Goal: Complete application form: Complete application form

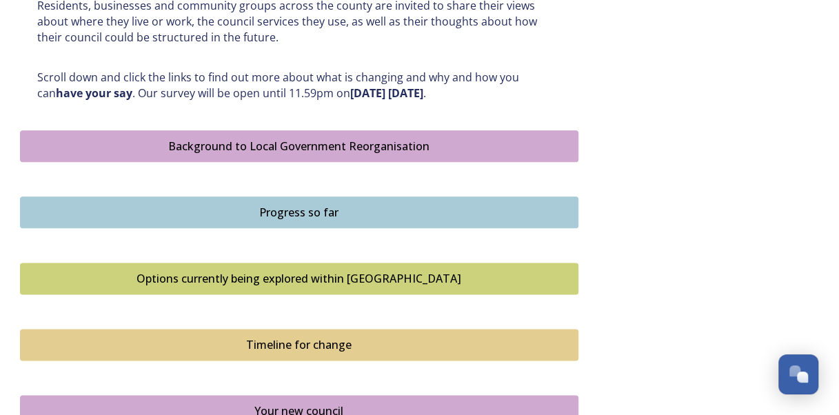
scroll to position [690, 0]
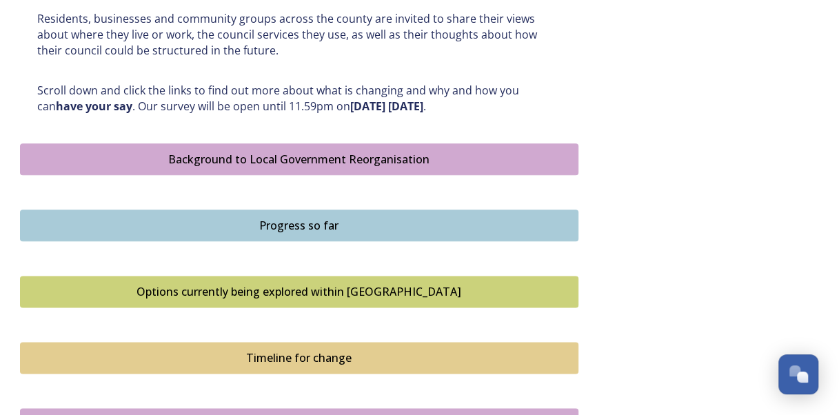
click at [310, 291] on div "Options currently being explored within [GEOGRAPHIC_DATA]" at bounding box center [300, 292] width 544 height 17
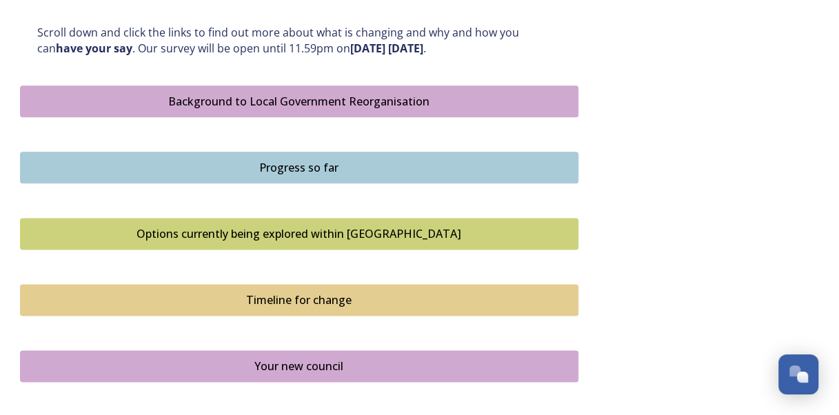
scroll to position [759, 0]
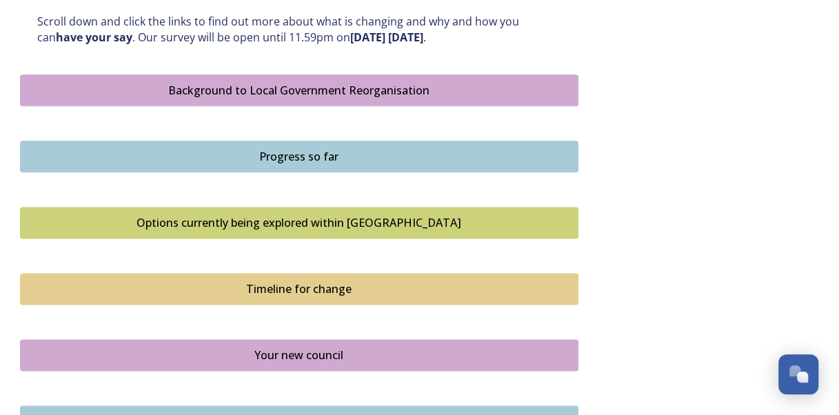
click at [287, 290] on div "Timeline for change" at bounding box center [300, 289] width 544 height 17
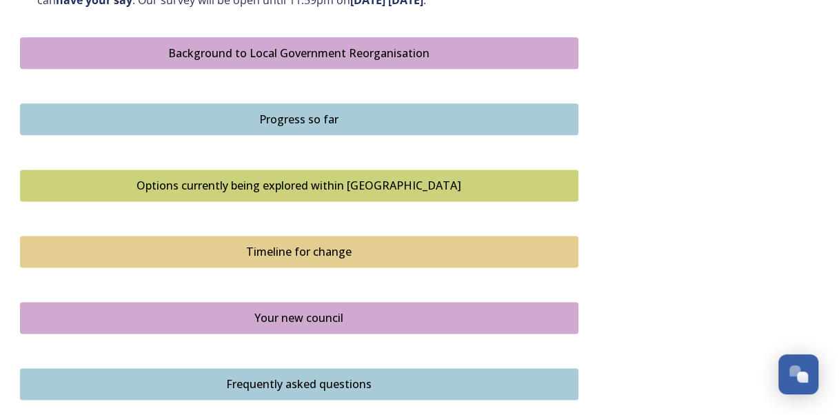
scroll to position [828, 0]
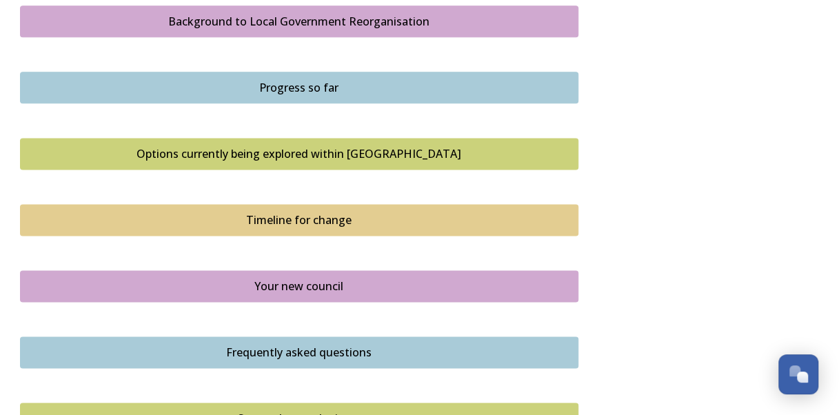
click at [283, 284] on div "Your new council" at bounding box center [300, 286] width 544 height 17
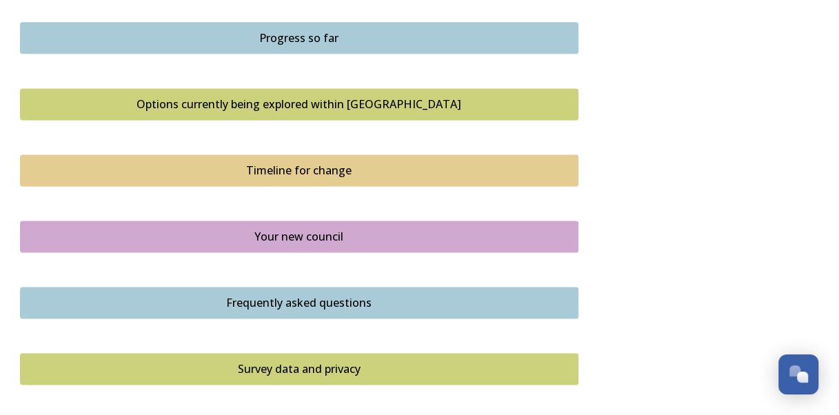
scroll to position [1035, 0]
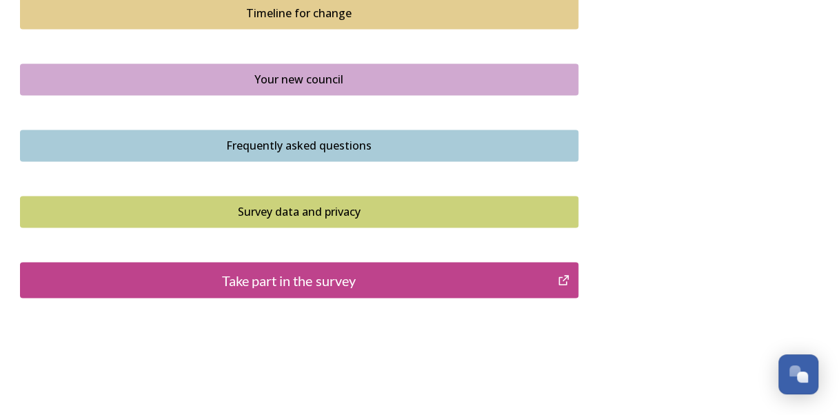
click at [286, 279] on div "Take part in the survey" at bounding box center [290, 280] width 524 height 21
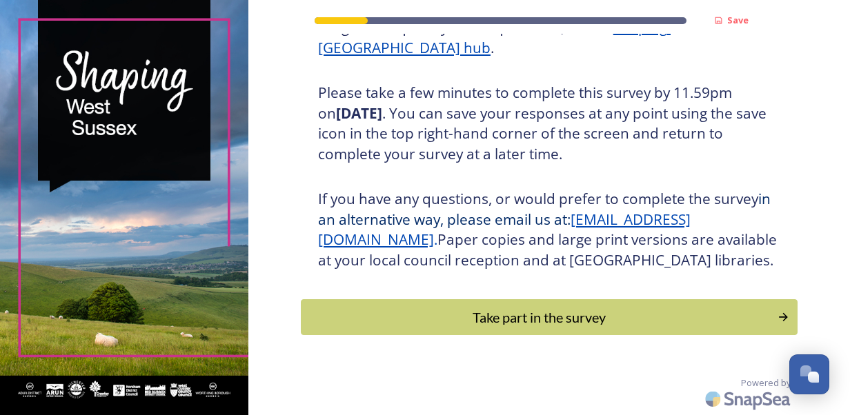
scroll to position [247, 0]
click at [525, 312] on div "Take part in the survey" at bounding box center [539, 317] width 466 height 21
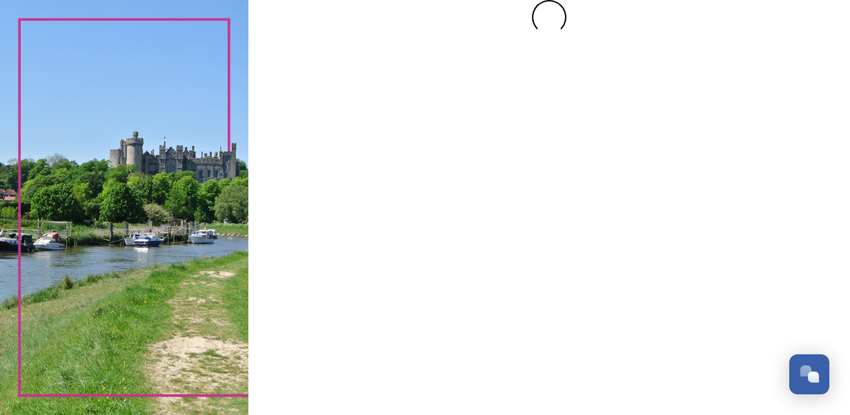
scroll to position [0, 0]
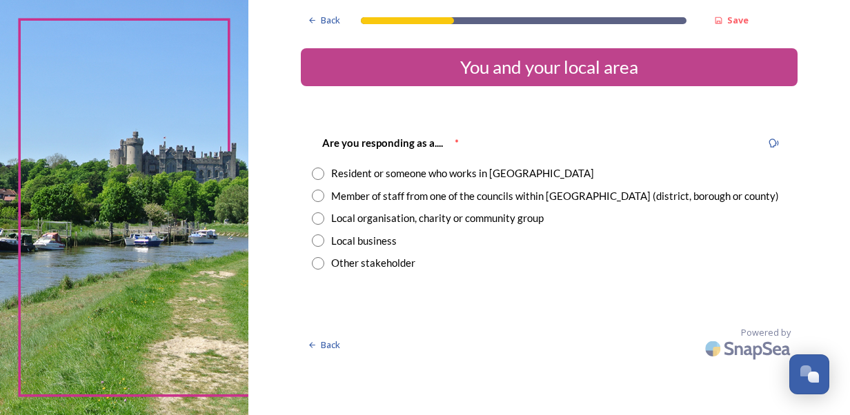
click at [317, 172] on input "radio" at bounding box center [318, 174] width 12 height 12
radio input "true"
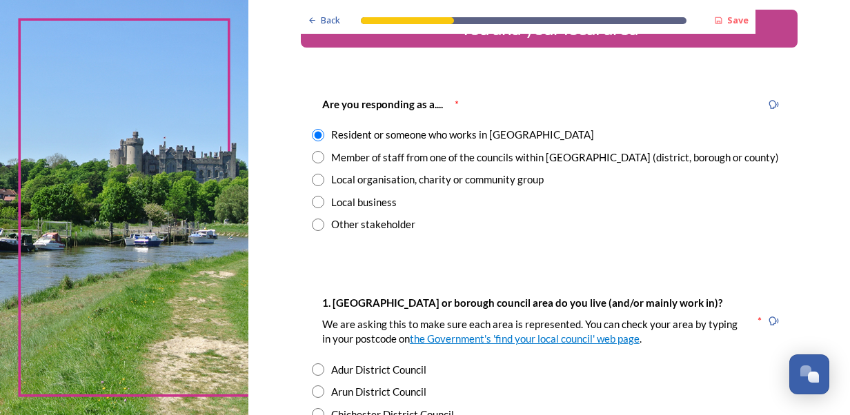
scroll to position [138, 0]
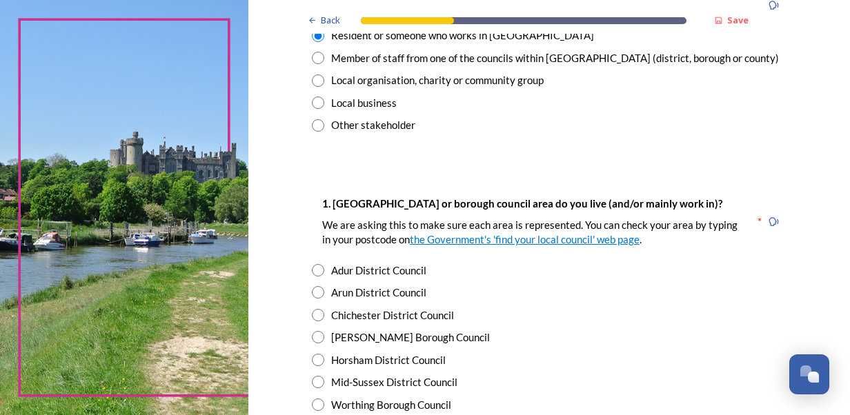
click at [312, 357] on input "radio" at bounding box center [318, 360] width 12 height 12
radio input "true"
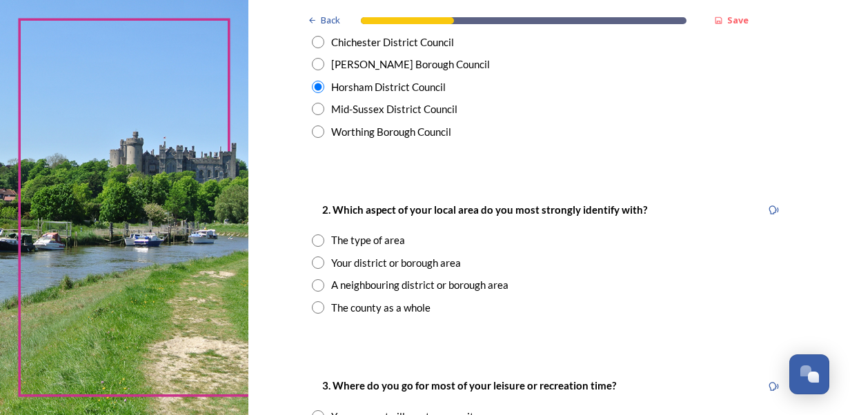
scroll to position [414, 0]
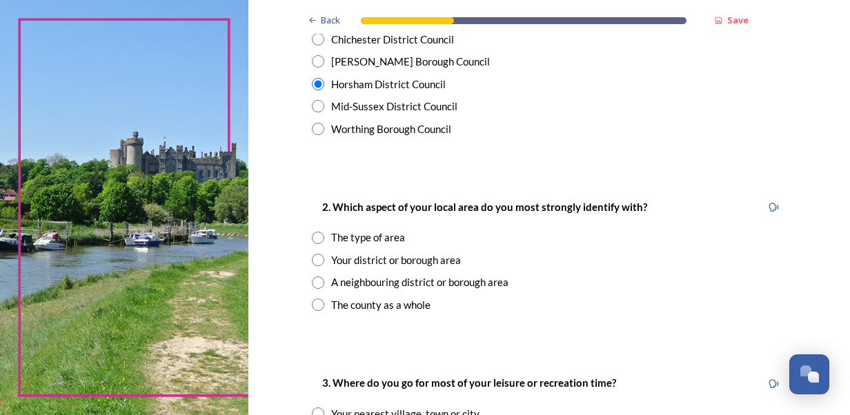
click at [312, 239] on input "radio" at bounding box center [318, 238] width 12 height 12
radio input "true"
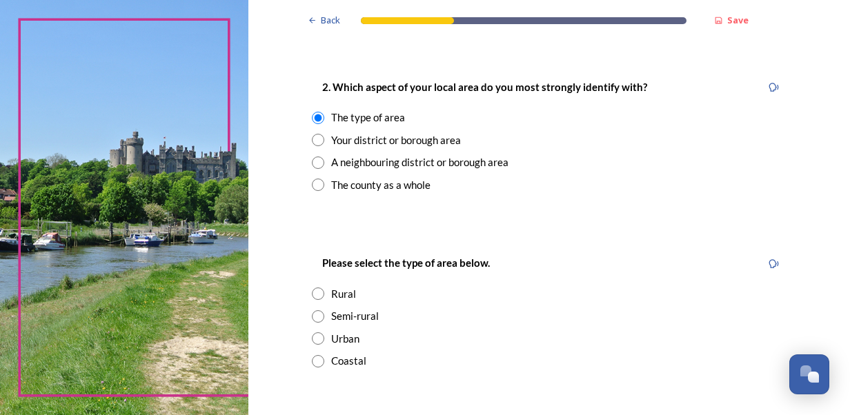
scroll to position [552, 0]
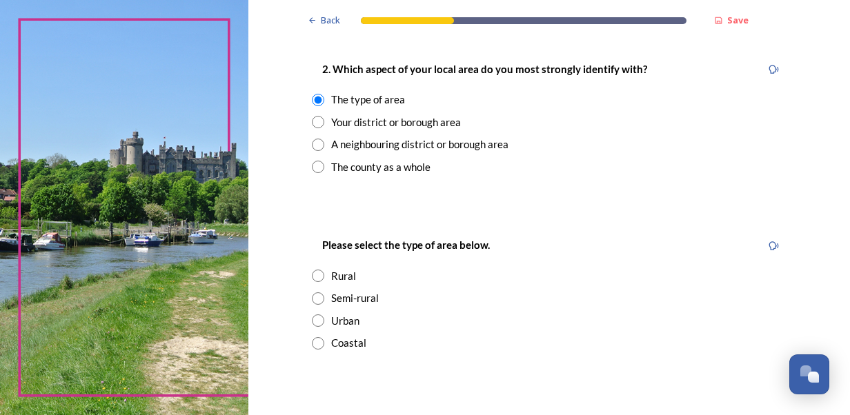
click at [312, 121] on input "radio" at bounding box center [318, 122] width 12 height 12
radio input "true"
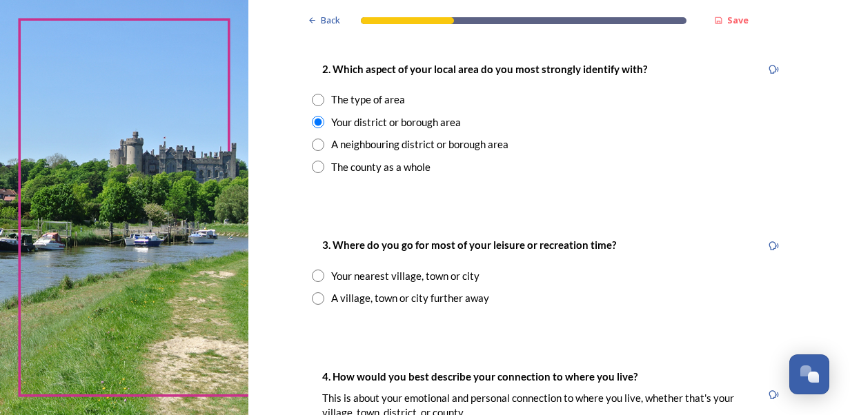
click at [312, 150] on input "radio" at bounding box center [318, 145] width 12 height 12
radio input "true"
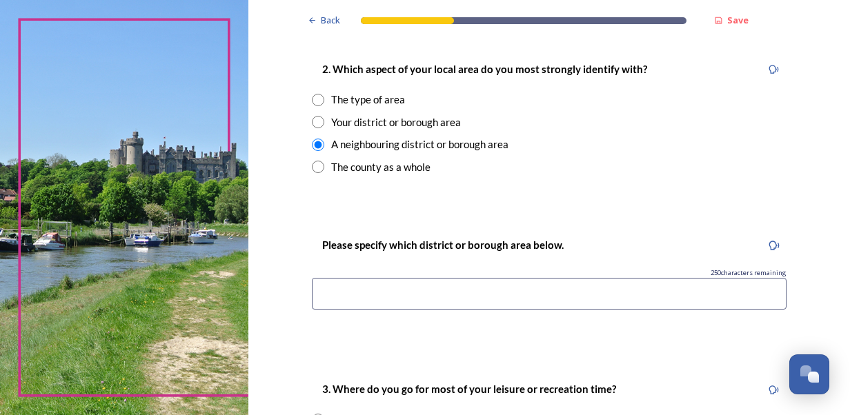
click at [315, 168] on input "radio" at bounding box center [318, 167] width 12 height 12
radio input "true"
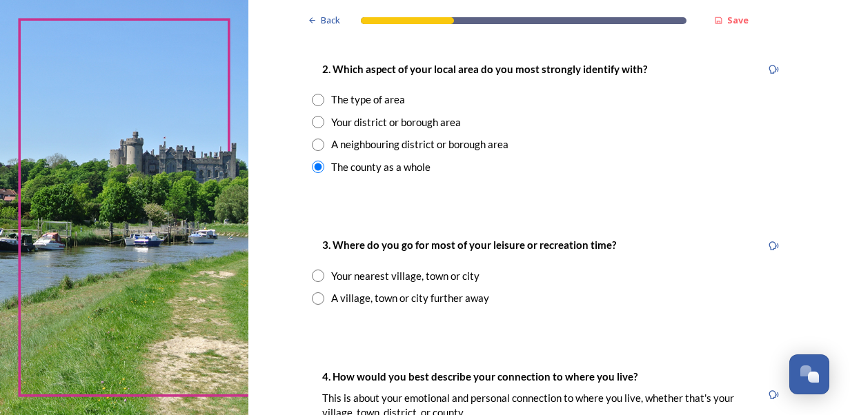
click at [312, 100] on input "radio" at bounding box center [318, 100] width 12 height 12
radio input "true"
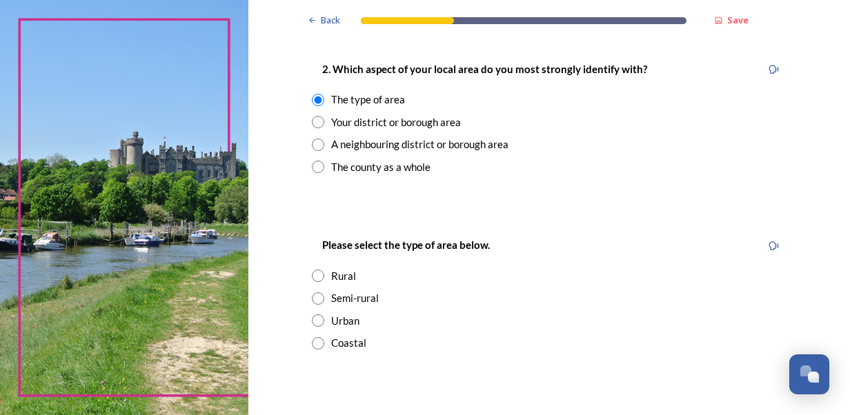
click at [312, 320] on input "radio" at bounding box center [318, 321] width 12 height 12
radio input "true"
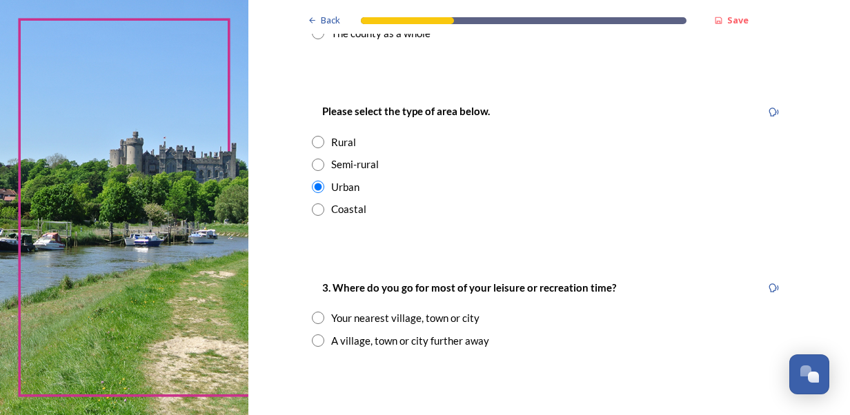
scroll to position [690, 0]
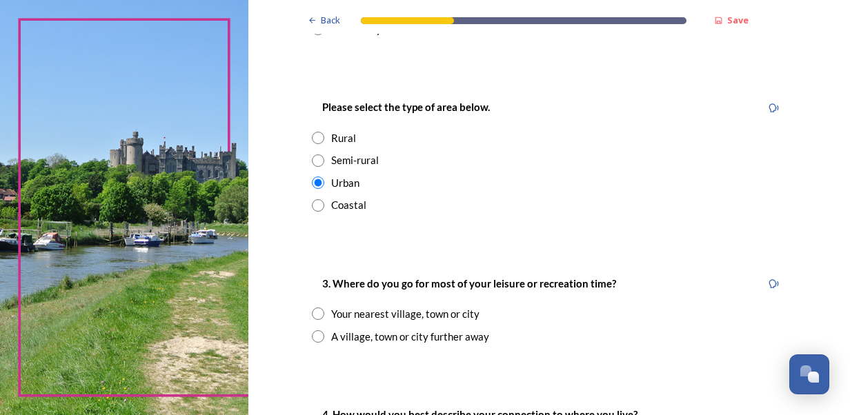
drag, startPoint x: 308, startPoint y: 312, endPoint x: 315, endPoint y: 315, distance: 7.2
click at [312, 312] on input "radio" at bounding box center [318, 314] width 12 height 12
radio input "true"
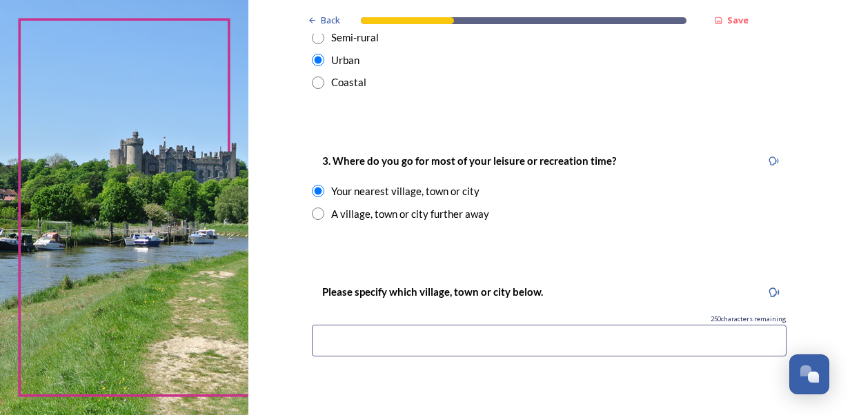
scroll to position [828, 0]
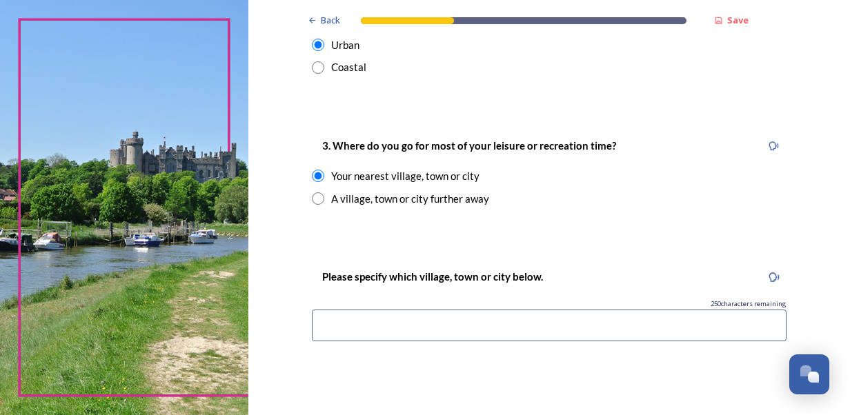
click at [352, 323] on input at bounding box center [549, 326] width 475 height 32
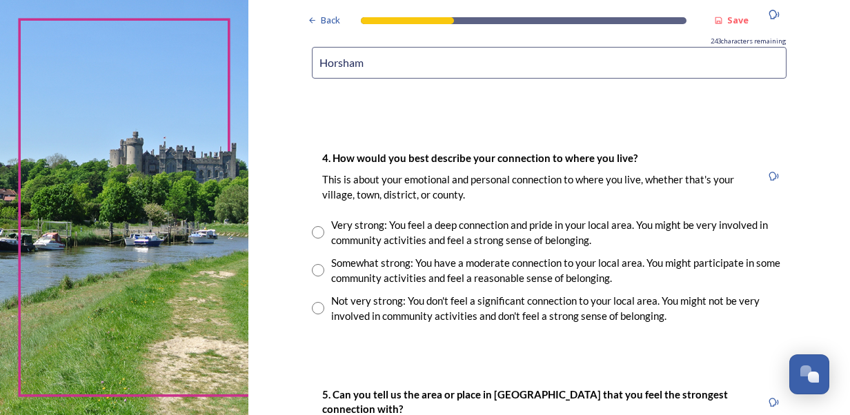
scroll to position [1104, 0]
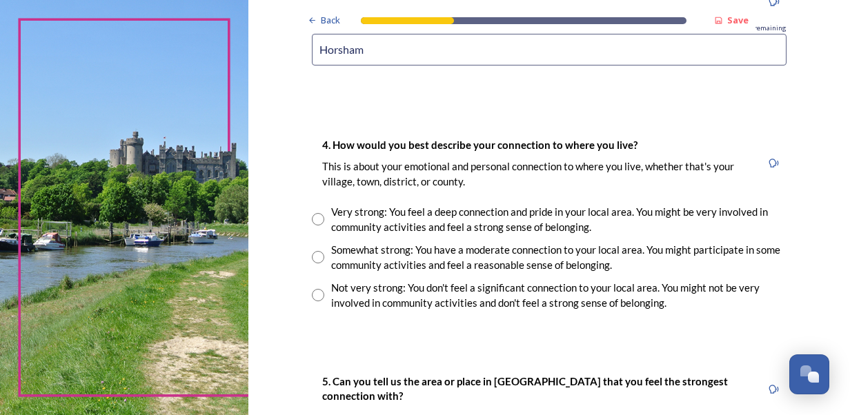
type input "Horsham"
click at [313, 261] on input "radio" at bounding box center [318, 257] width 12 height 12
radio input "true"
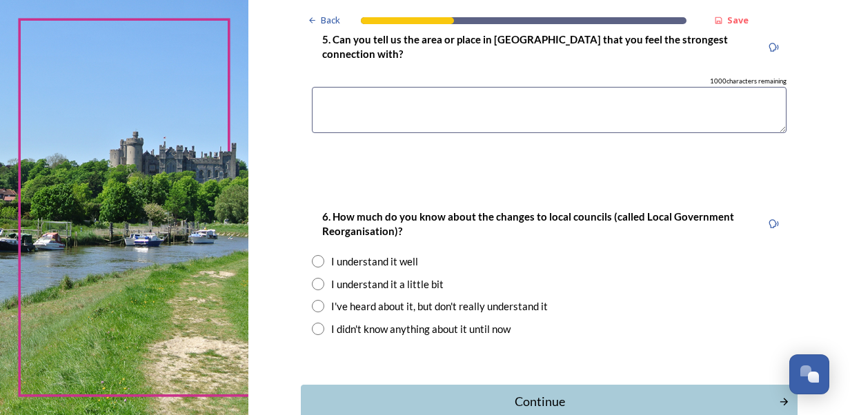
scroll to position [1449, 0]
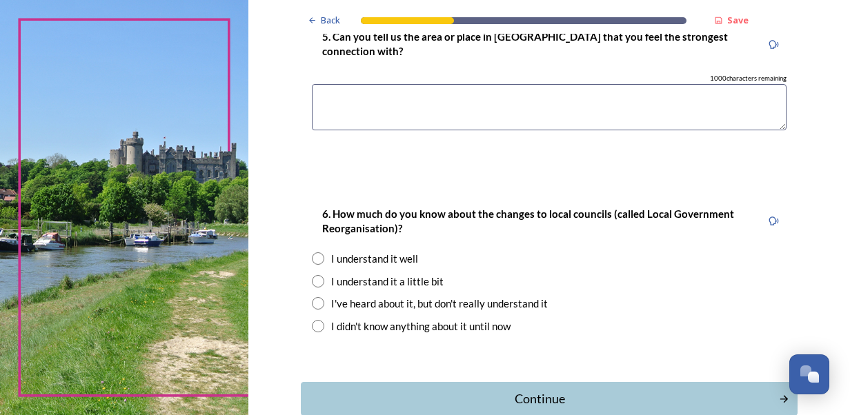
click at [315, 279] on input "radio" at bounding box center [318, 281] width 12 height 12
radio input "true"
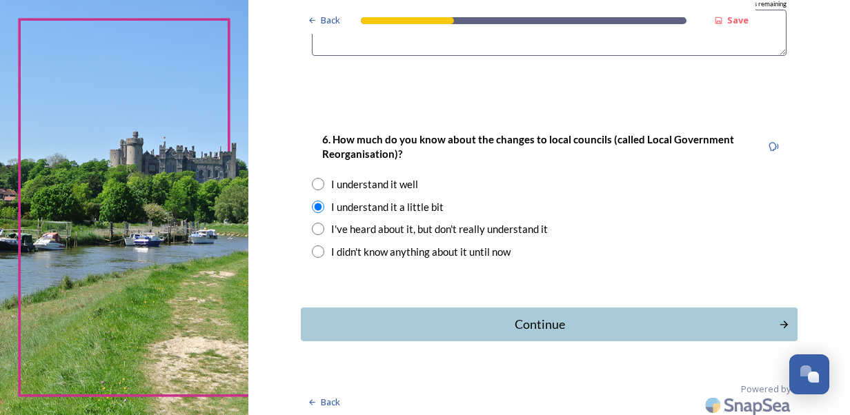
scroll to position [1528, 0]
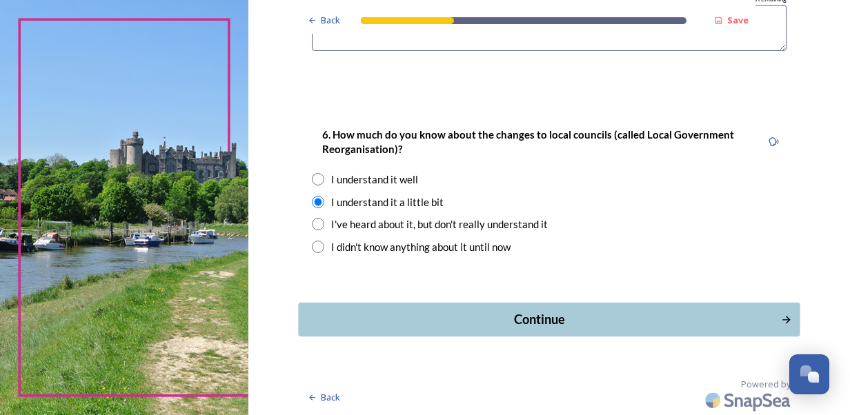
click at [519, 324] on div "Continue" at bounding box center [539, 319] width 467 height 19
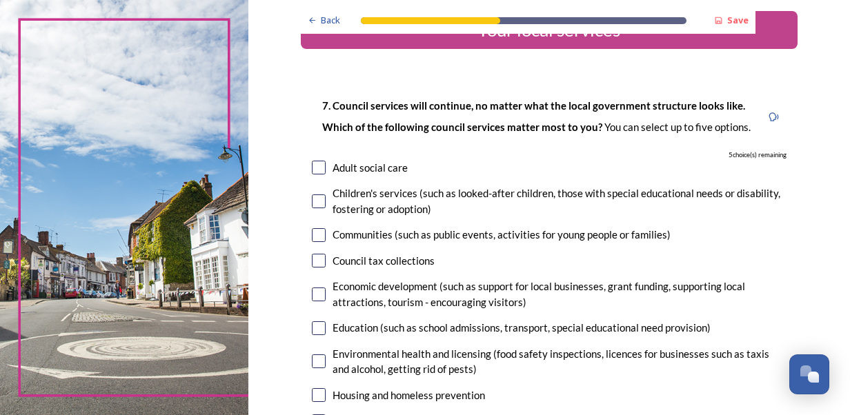
scroll to position [69, 0]
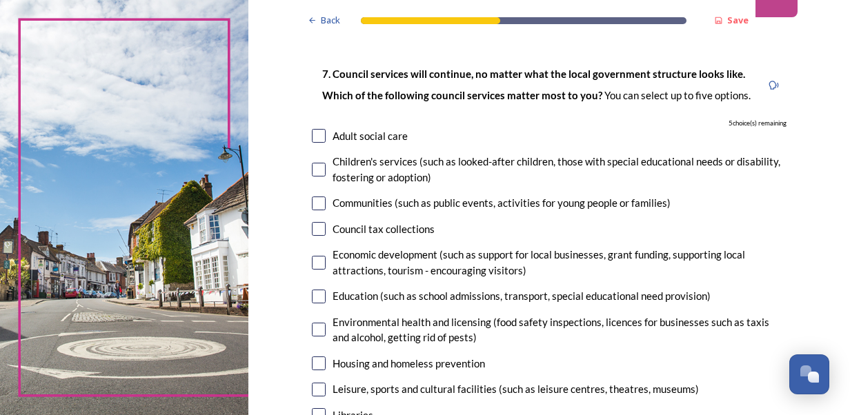
click at [313, 137] on input "checkbox" at bounding box center [319, 136] width 14 height 14
checkbox input "true"
click at [312, 169] on input "checkbox" at bounding box center [319, 170] width 14 height 14
checkbox input "true"
click at [315, 231] on input "checkbox" at bounding box center [319, 229] width 14 height 14
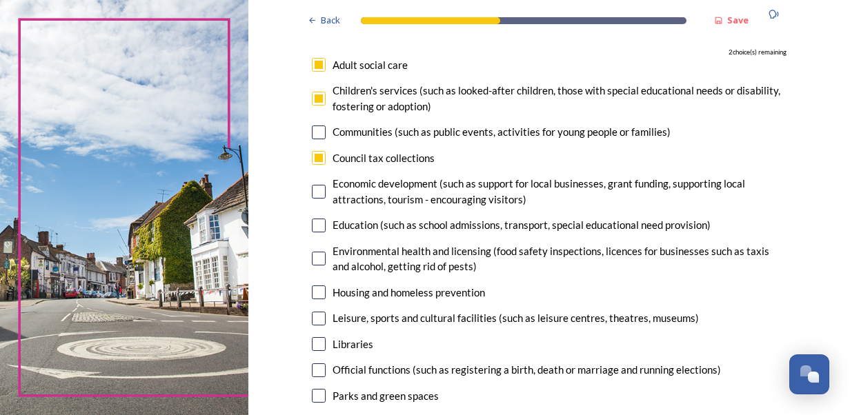
scroll to position [138, 0]
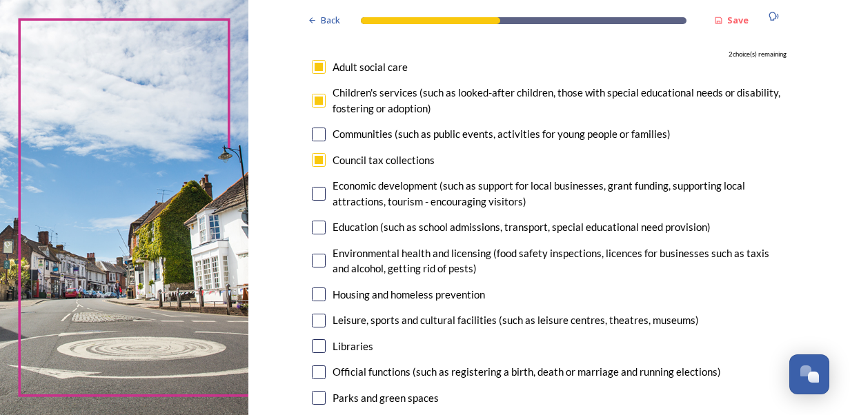
click at [315, 163] on input "checkbox" at bounding box center [319, 160] width 14 height 14
checkbox input "false"
click at [317, 295] on input "checkbox" at bounding box center [319, 295] width 14 height 14
checkbox input "true"
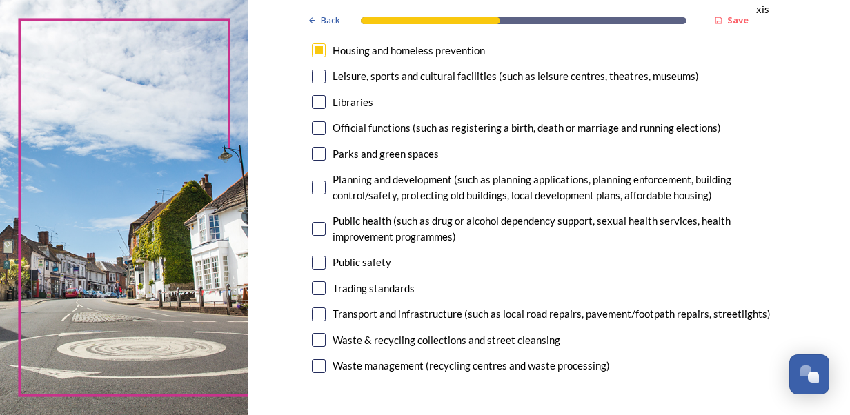
scroll to position [414, 0]
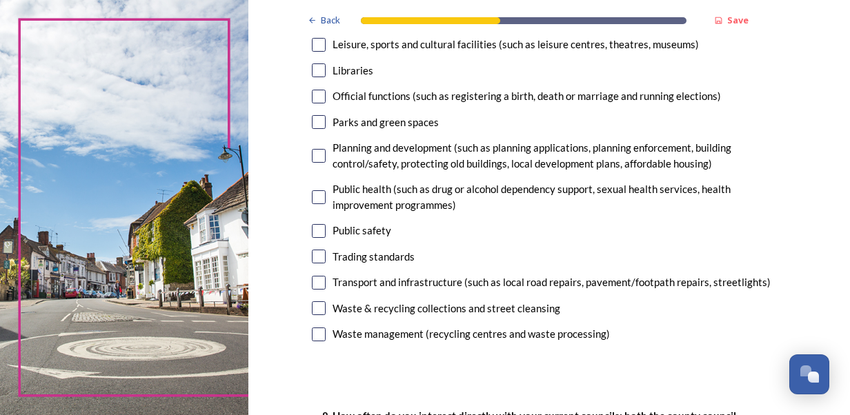
click at [315, 339] on input "checkbox" at bounding box center [319, 335] width 14 height 14
checkbox input "true"
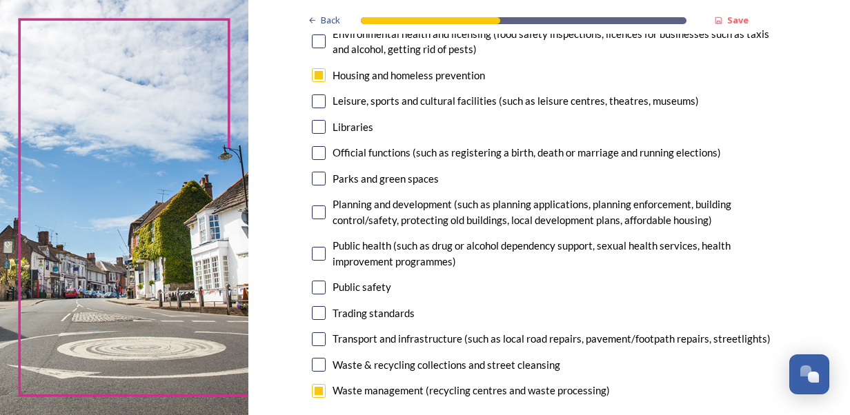
scroll to position [345, 0]
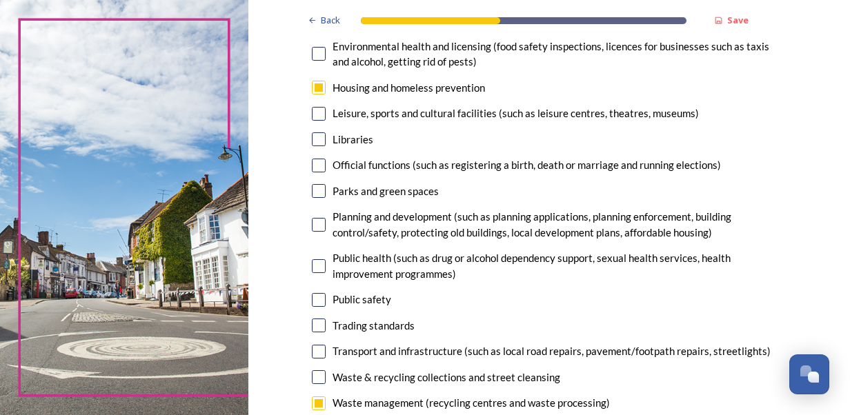
click at [315, 227] on input "checkbox" at bounding box center [319, 225] width 14 height 14
checkbox input "true"
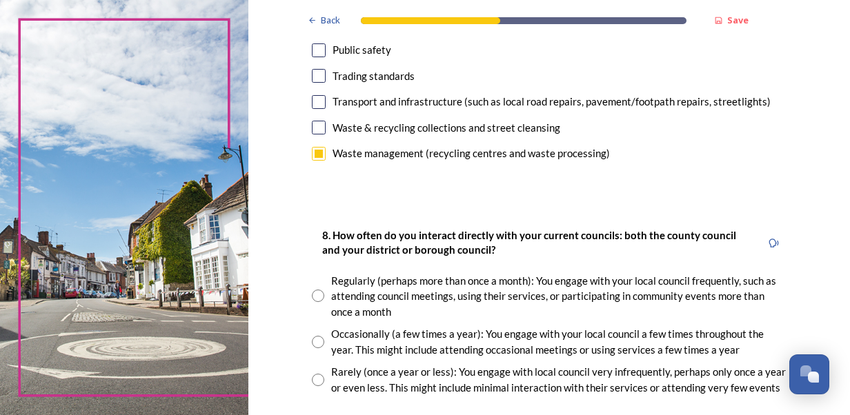
scroll to position [621, 0]
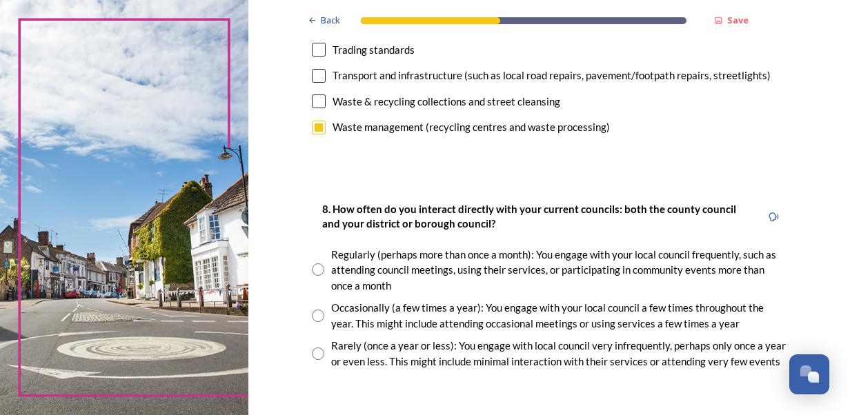
click at [312, 353] on input "radio" at bounding box center [318, 354] width 12 height 12
radio input "true"
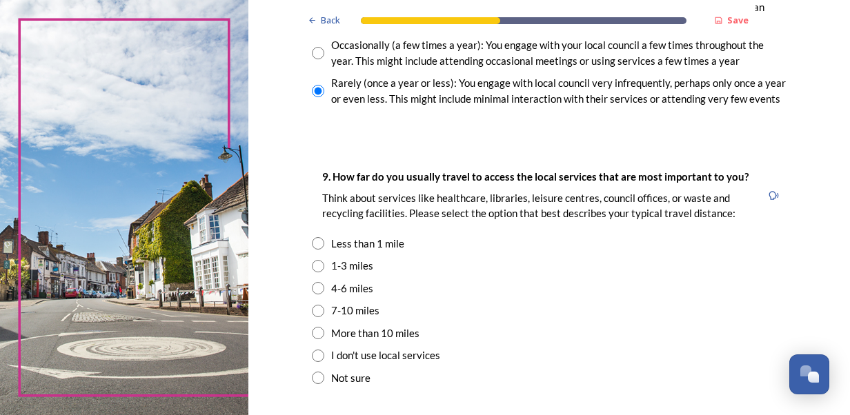
scroll to position [897, 0]
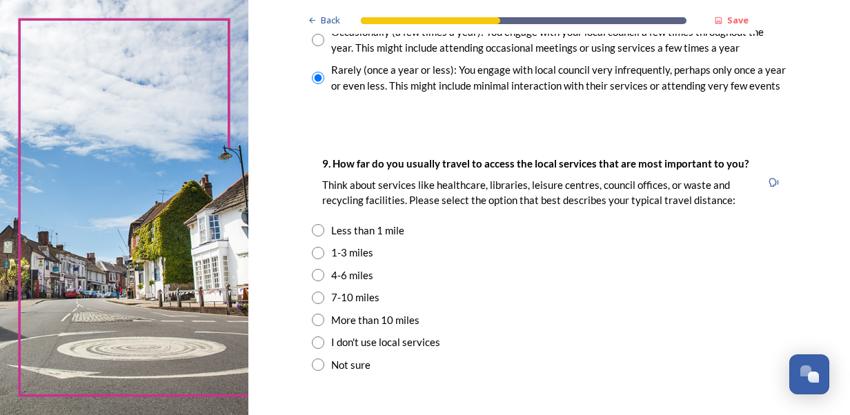
click at [312, 254] on input "radio" at bounding box center [318, 253] width 12 height 12
radio input "true"
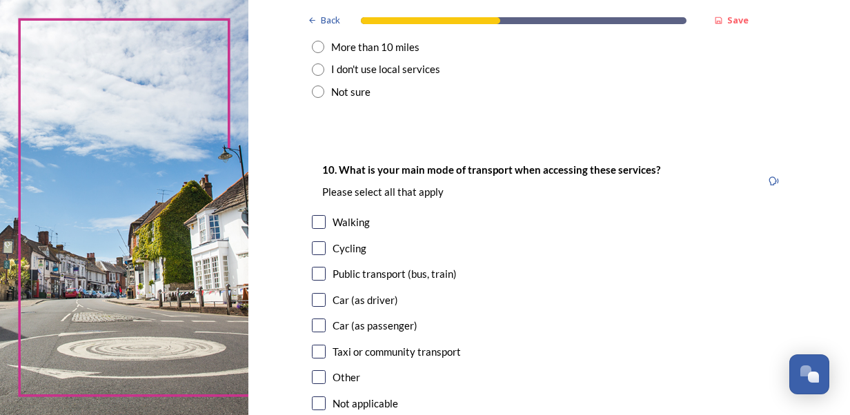
scroll to position [1173, 0]
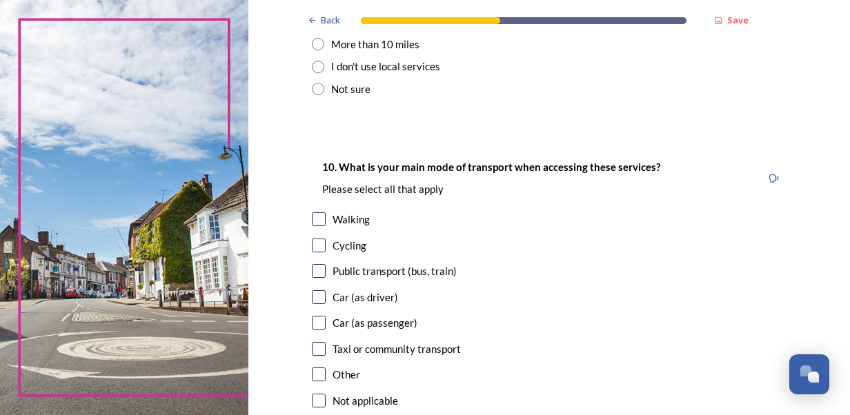
click at [317, 219] on input "checkbox" at bounding box center [319, 219] width 14 height 14
checkbox input "true"
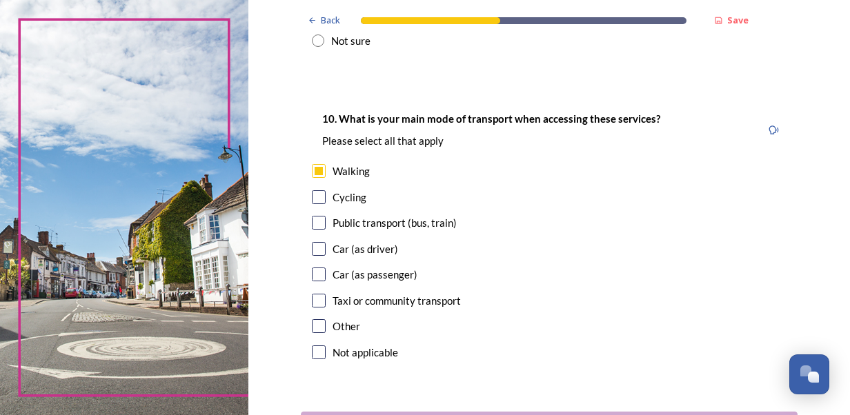
scroll to position [1311, 0]
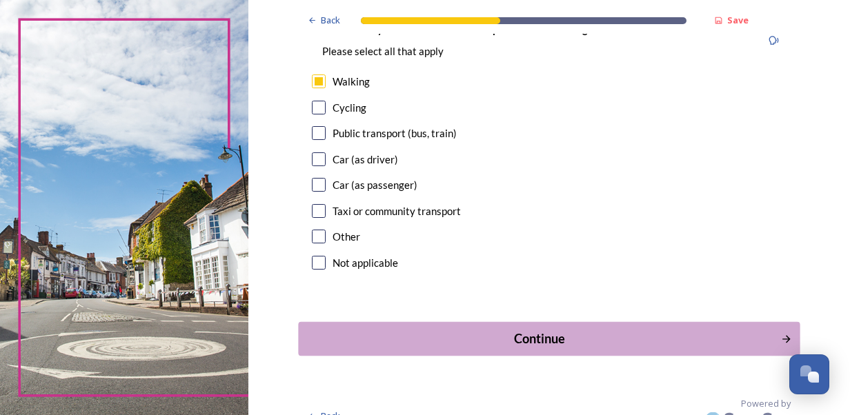
click at [520, 338] on div "Continue" at bounding box center [539, 339] width 467 height 19
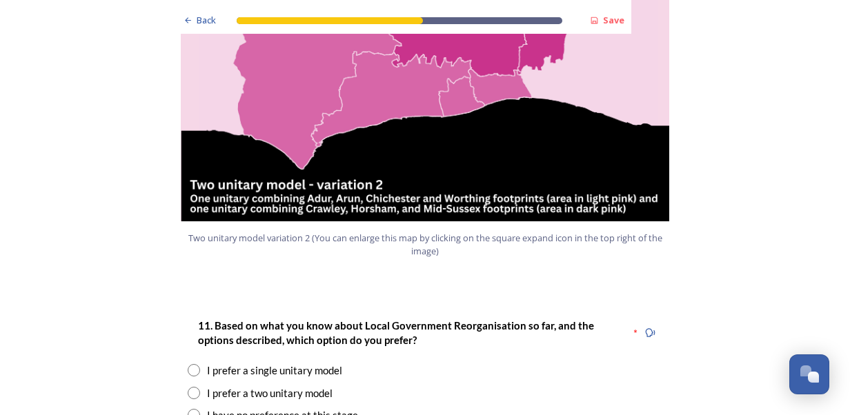
scroll to position [1656, 0]
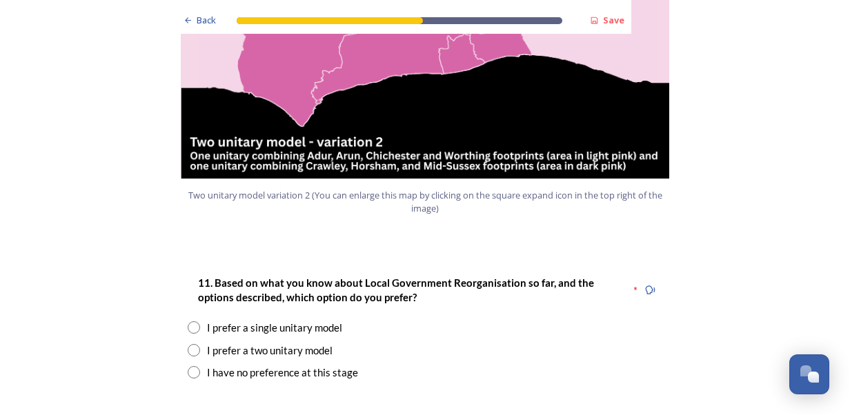
click at [188, 321] on input "radio" at bounding box center [194, 327] width 12 height 12
radio input "true"
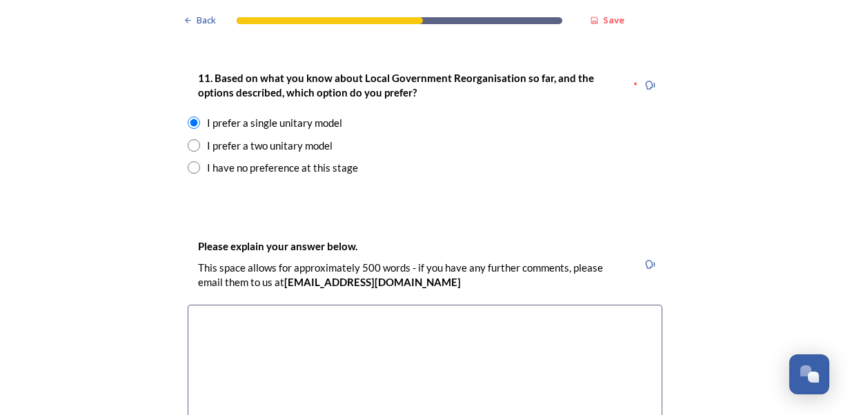
scroll to position [1862, 0]
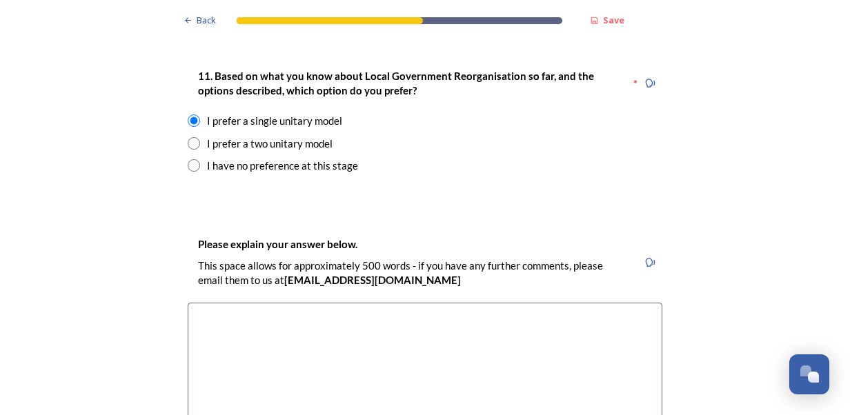
click at [192, 303] on textarea at bounding box center [425, 380] width 475 height 155
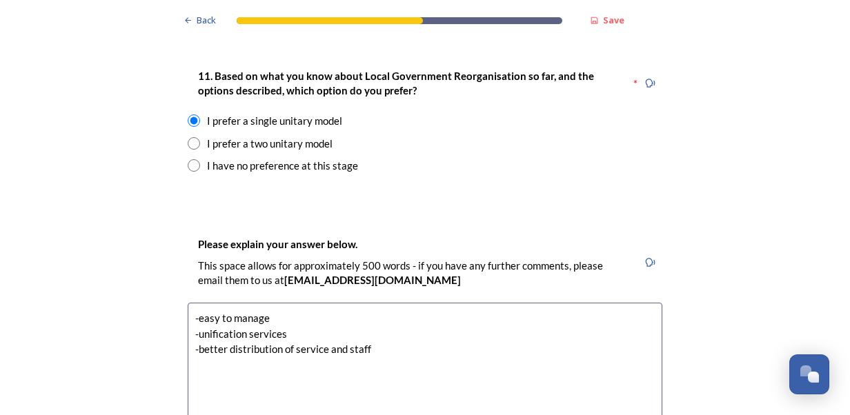
click at [241, 303] on textarea "-easy to manage -unification services -better distribution of service and staff" at bounding box center [425, 380] width 475 height 155
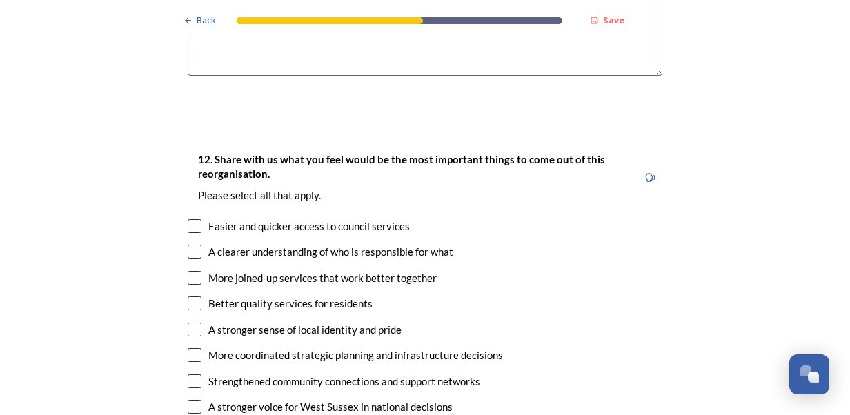
scroll to position [2276, 0]
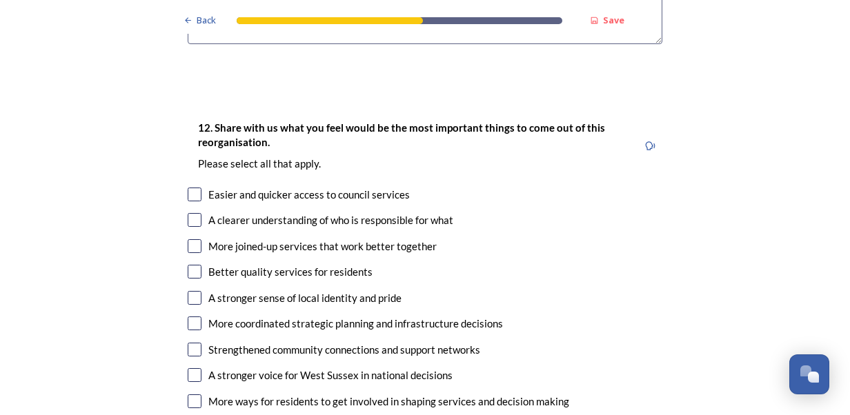
type textarea "-easy to manage -unification of services -better distribution of service and st…"
click at [188, 239] on input "checkbox" at bounding box center [195, 246] width 14 height 14
checkbox input "true"
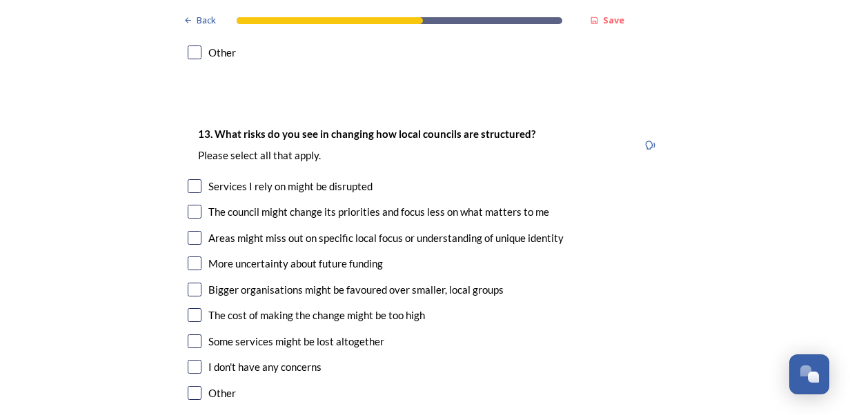
scroll to position [2690, 0]
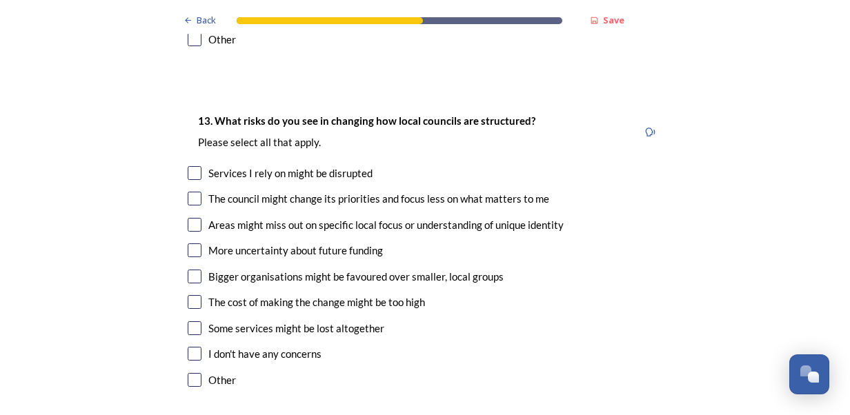
click at [190, 244] on input "checkbox" at bounding box center [195, 251] width 14 height 14
checkbox input "true"
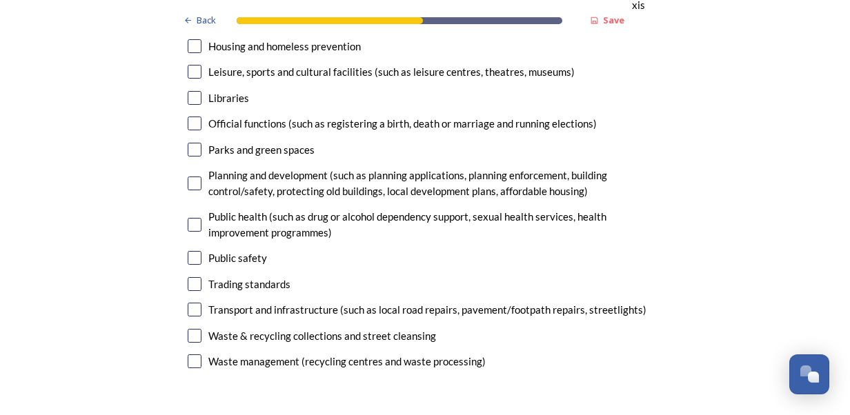
scroll to position [3449, 0]
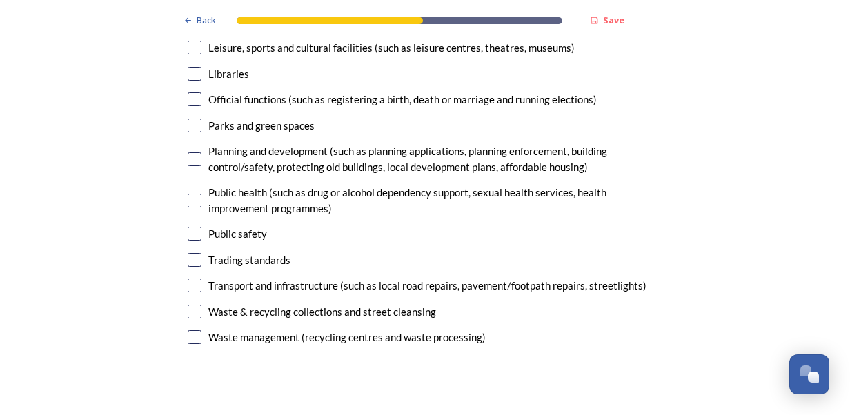
click at [192, 279] on input "checkbox" at bounding box center [195, 286] width 14 height 14
checkbox input "true"
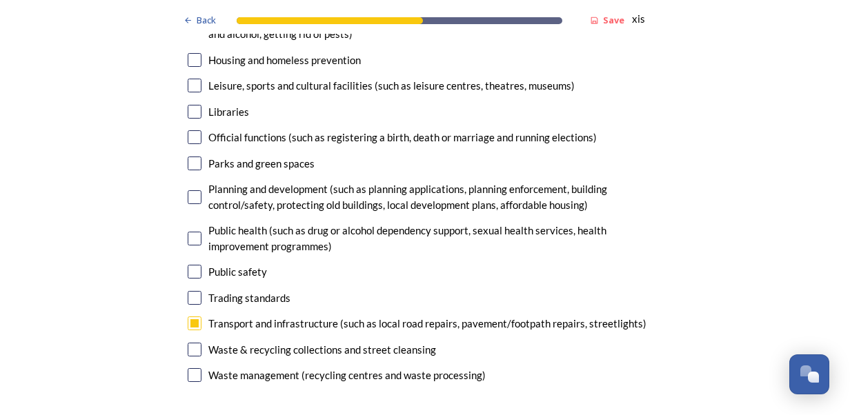
scroll to position [3380, 0]
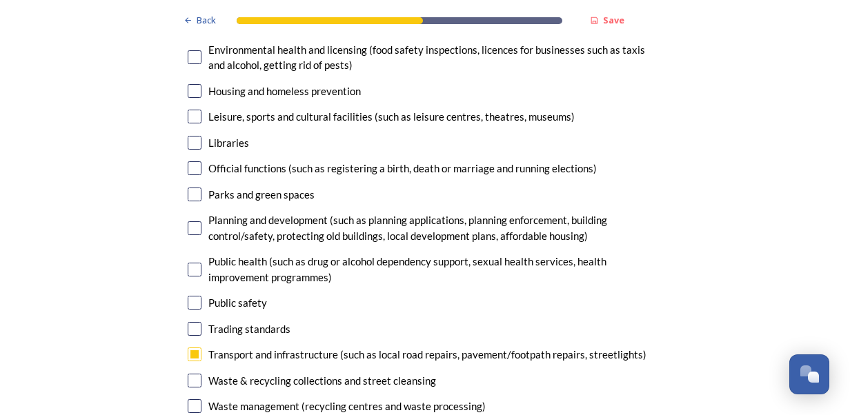
click at [188, 221] on input "checkbox" at bounding box center [195, 228] width 14 height 14
checkbox input "true"
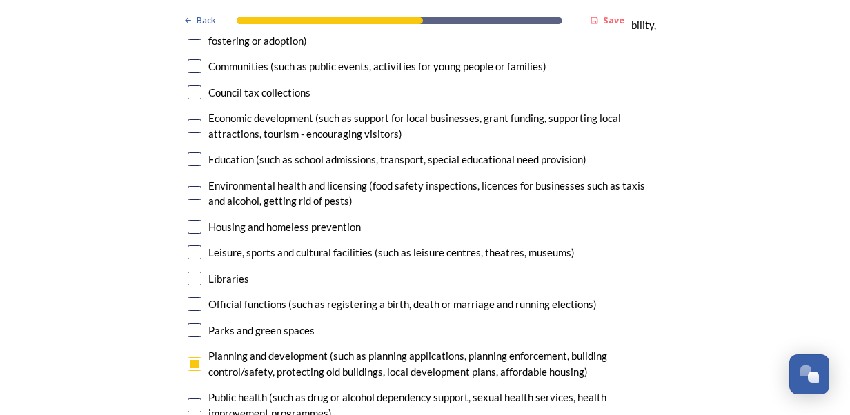
scroll to position [3242, 0]
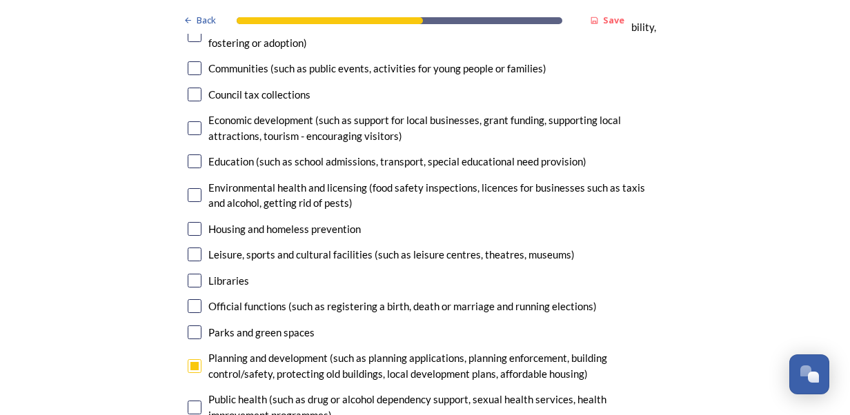
click at [188, 222] on input "checkbox" at bounding box center [195, 229] width 14 height 14
checkbox input "true"
click at [188, 188] on input "checkbox" at bounding box center [195, 195] width 14 height 14
checkbox input "true"
click at [193, 121] on input "checkbox" at bounding box center [195, 128] width 14 height 14
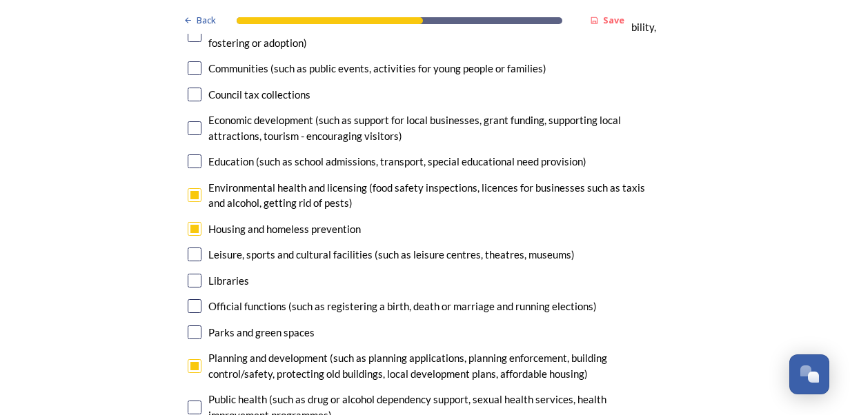
checkbox input "true"
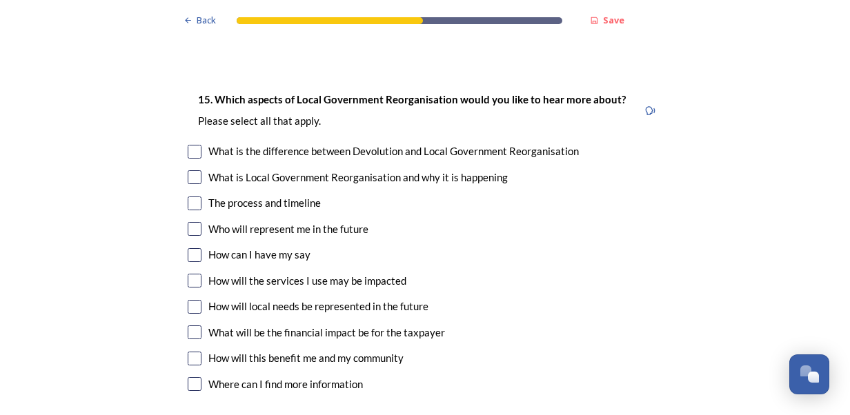
scroll to position [3794, 0]
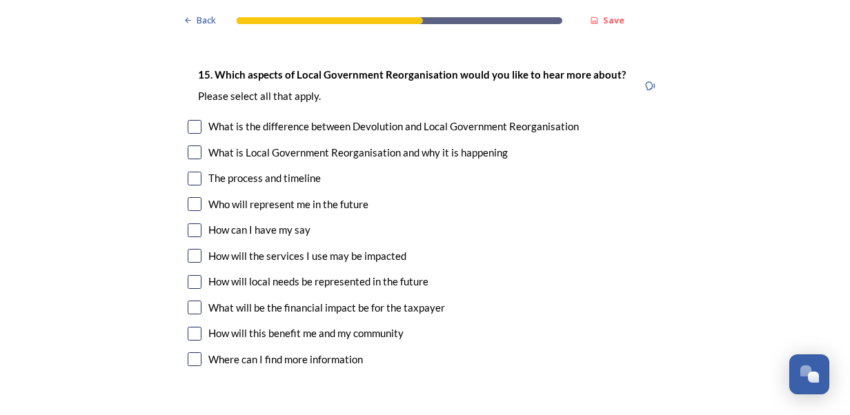
click at [188, 301] on input "checkbox" at bounding box center [195, 308] width 14 height 14
checkbox input "true"
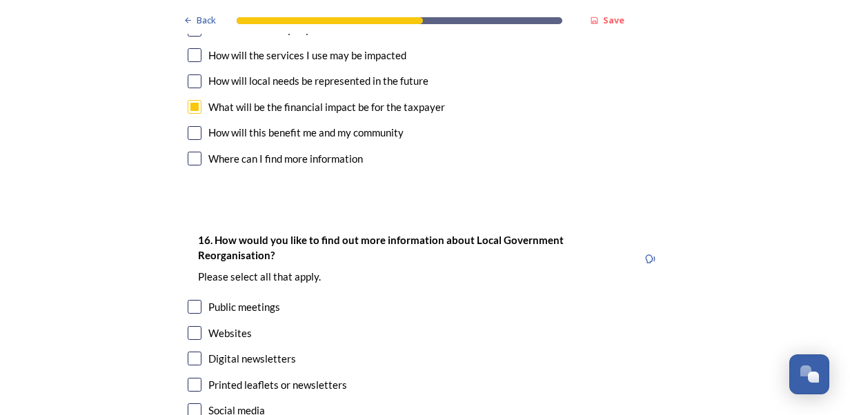
scroll to position [4070, 0]
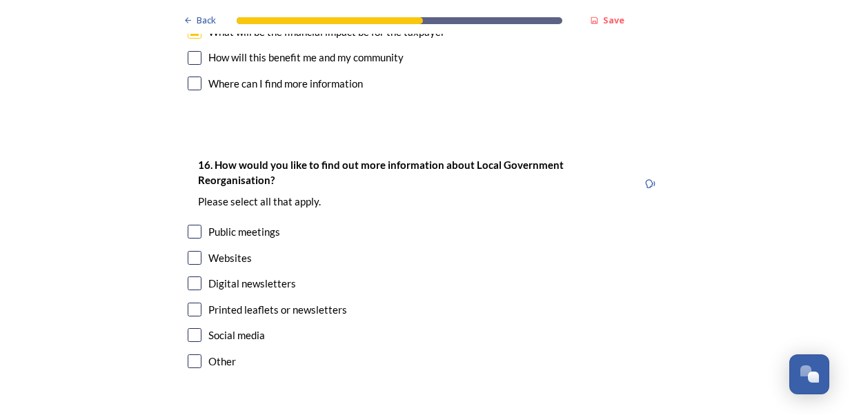
click at [188, 225] on input "checkbox" at bounding box center [195, 232] width 14 height 14
checkbox input "true"
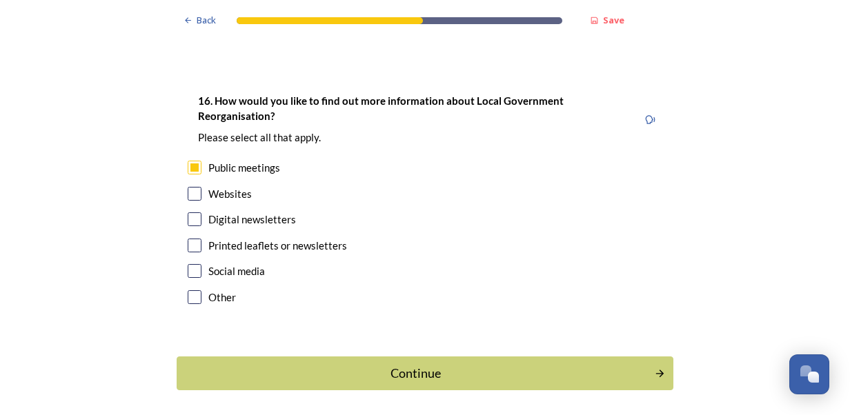
scroll to position [4148, 0]
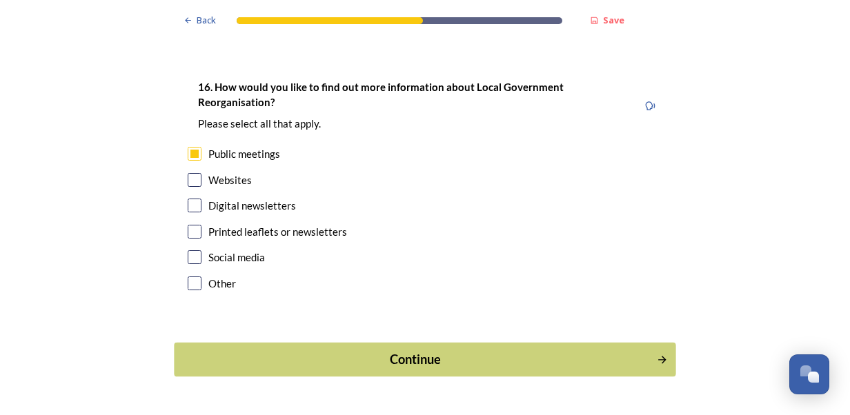
click at [416, 350] on div "Continue" at bounding box center [415, 359] width 467 height 19
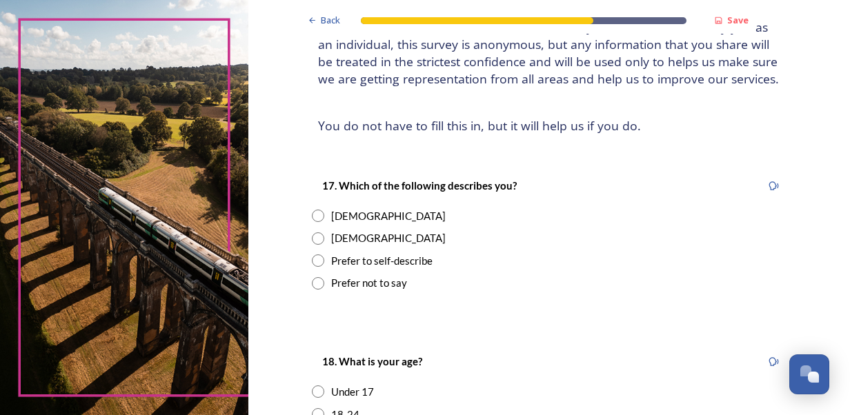
scroll to position [138, 0]
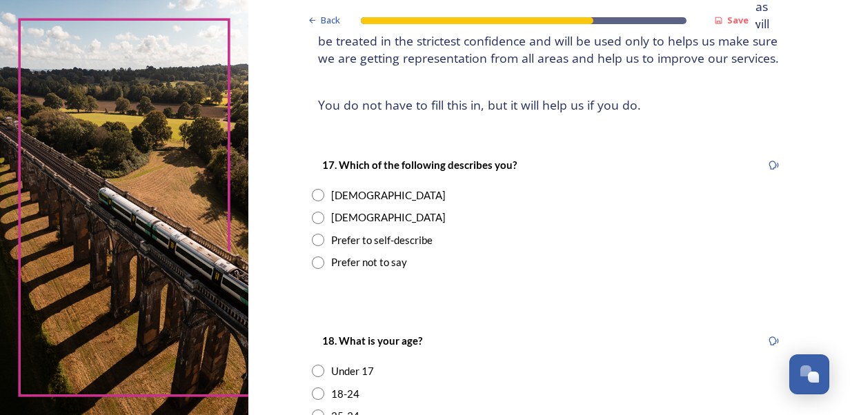
click at [312, 195] on input "radio" at bounding box center [318, 195] width 12 height 12
radio input "true"
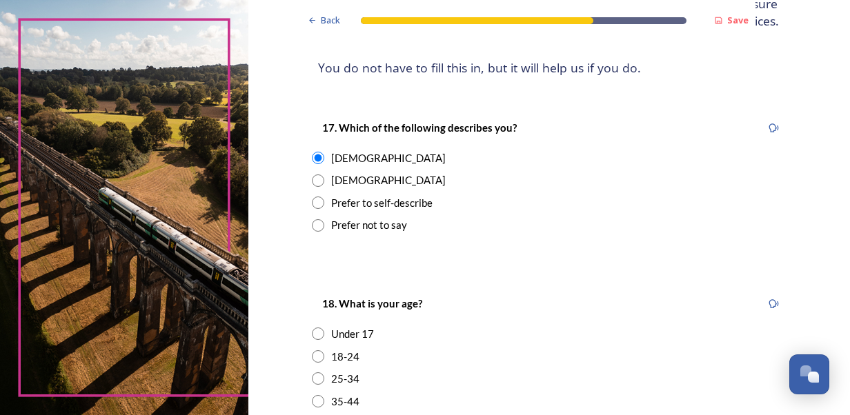
scroll to position [276, 0]
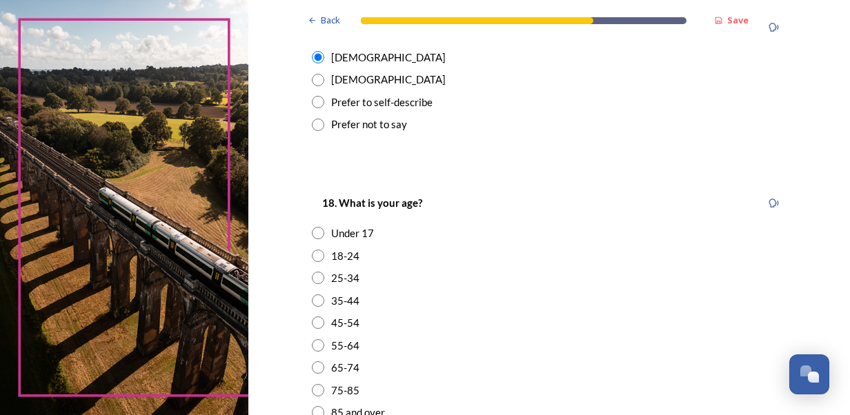
click at [312, 346] on input "radio" at bounding box center [318, 345] width 12 height 12
radio input "true"
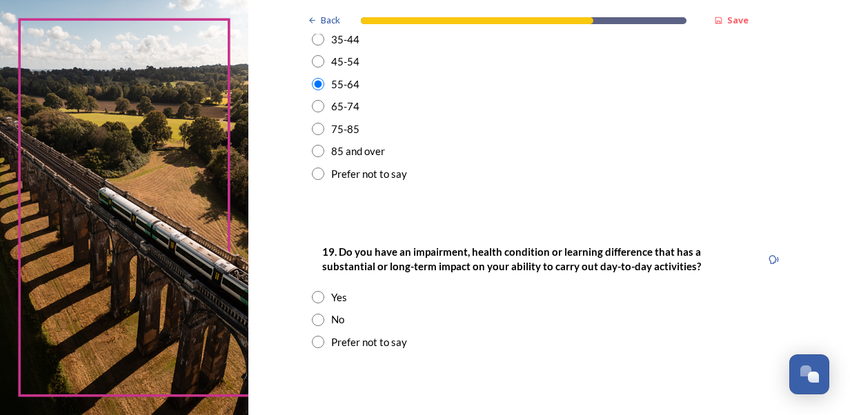
scroll to position [552, 0]
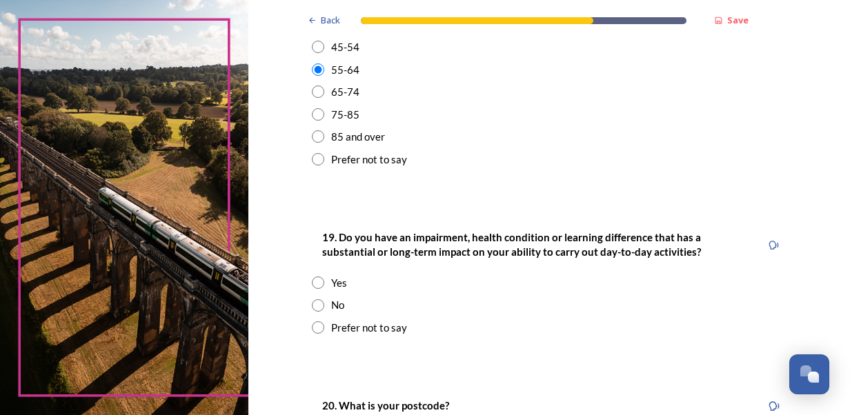
click at [315, 302] on input "radio" at bounding box center [318, 305] width 12 height 12
radio input "true"
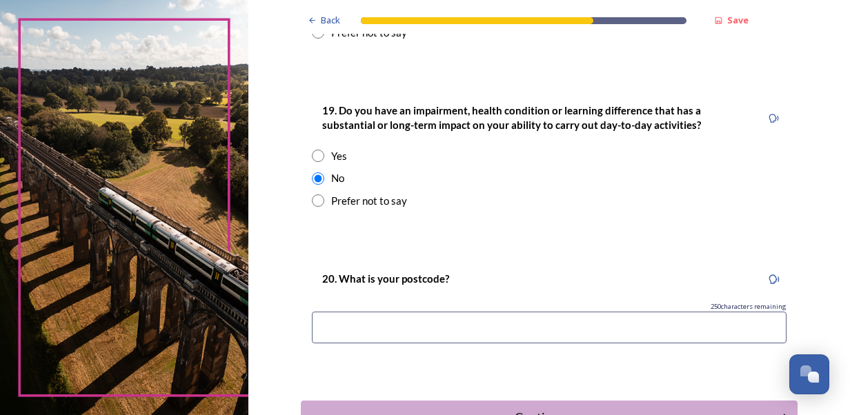
scroll to position [690, 0]
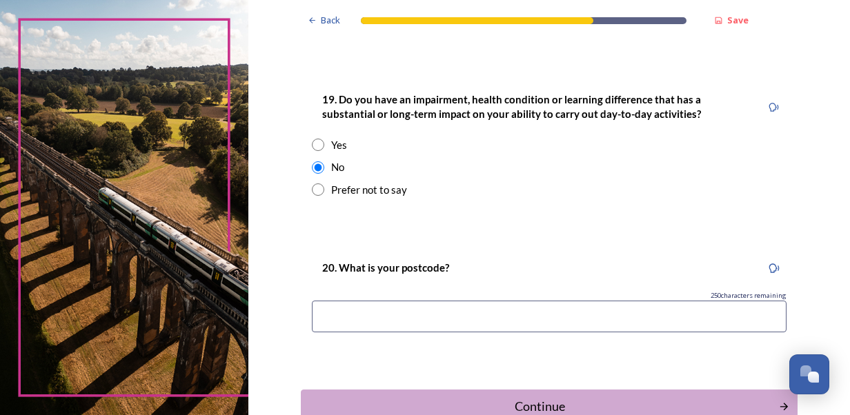
click at [342, 316] on input at bounding box center [549, 317] width 475 height 32
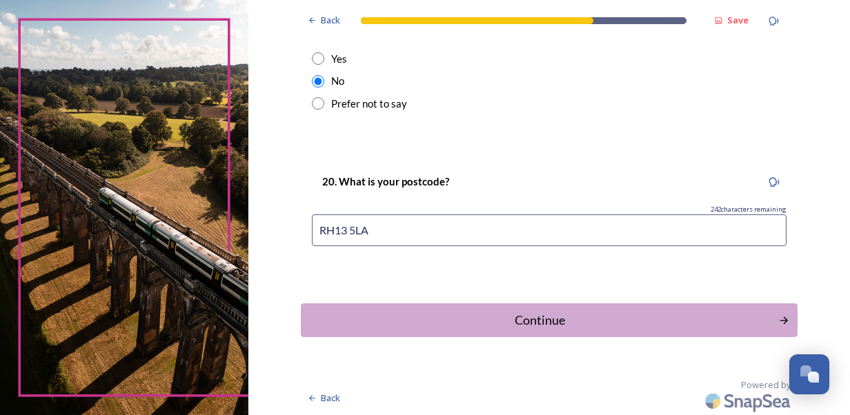
scroll to position [777, 0]
type input "RH13 5LA"
click at [509, 320] on div "Continue" at bounding box center [539, 319] width 467 height 19
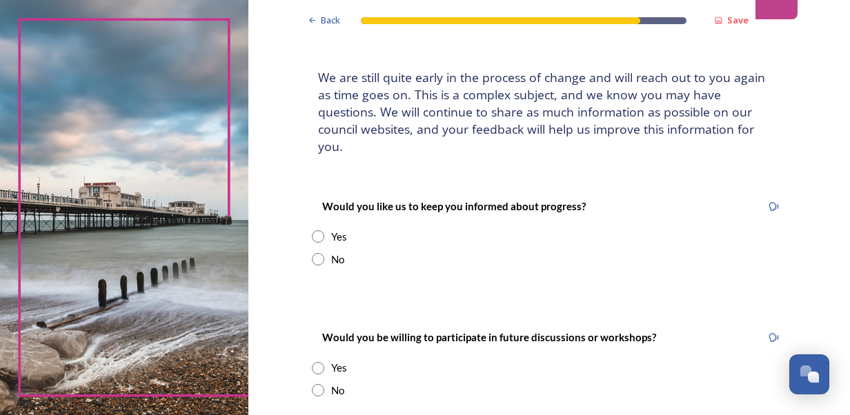
scroll to position [138, 0]
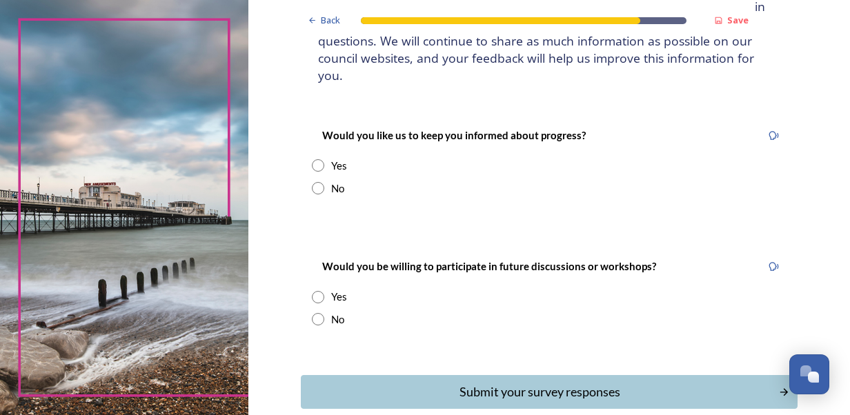
click at [312, 182] on input "radio" at bounding box center [318, 188] width 12 height 12
radio input "true"
click at [316, 313] on input "radio" at bounding box center [318, 319] width 12 height 12
radio input "true"
click at [480, 383] on div "Submit your survey responses" at bounding box center [539, 392] width 467 height 19
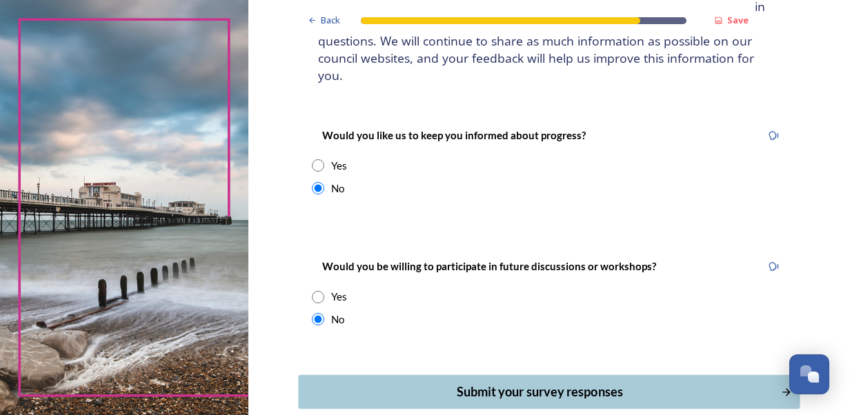
scroll to position [0, 0]
